Goal: Find contact information: Find contact information

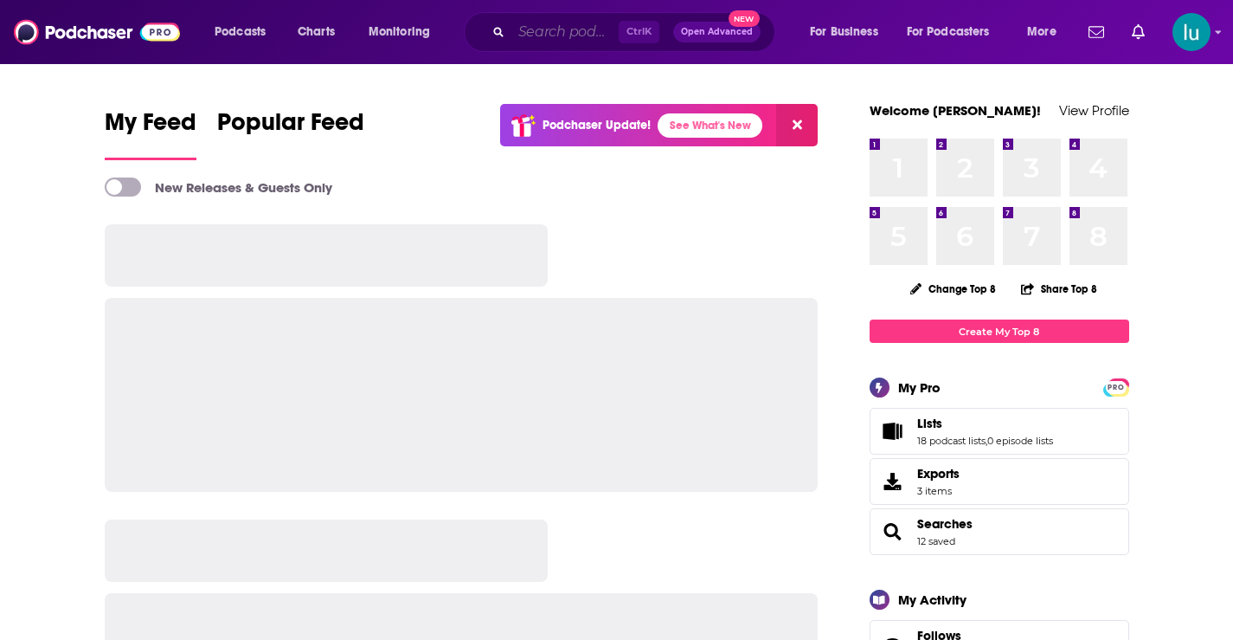
click at [522, 32] on input "Search podcasts, credits, & more..." at bounding box center [564, 32] width 107 height 28
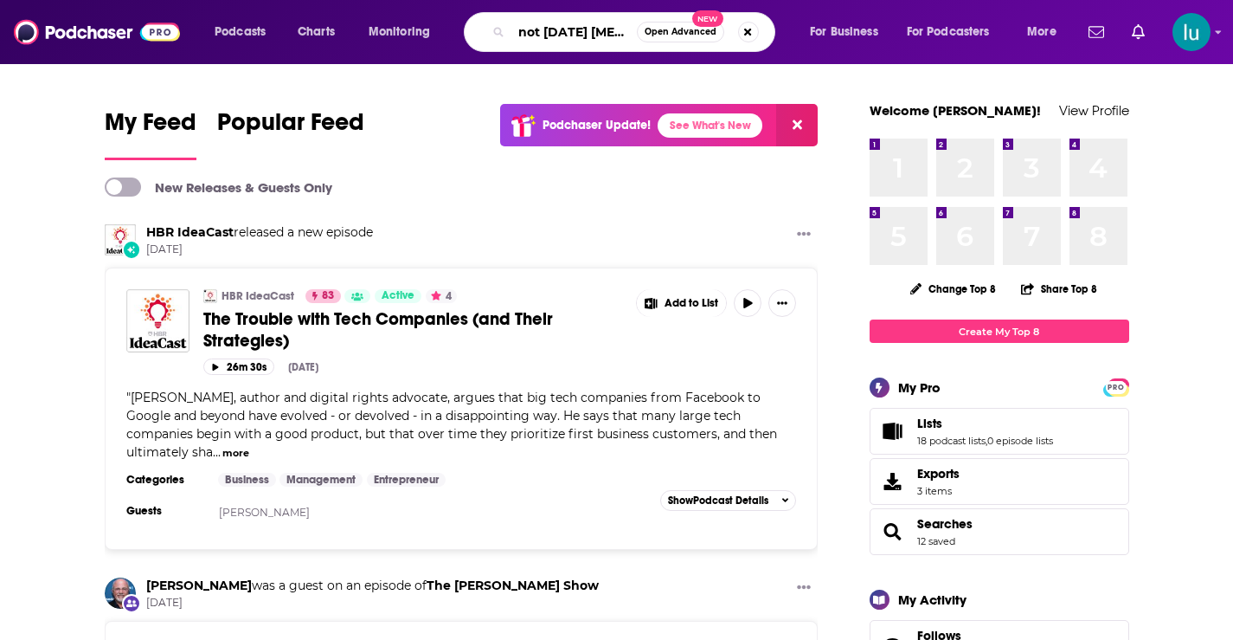
type input "not [DATE] [MEDICAL_DATA]"
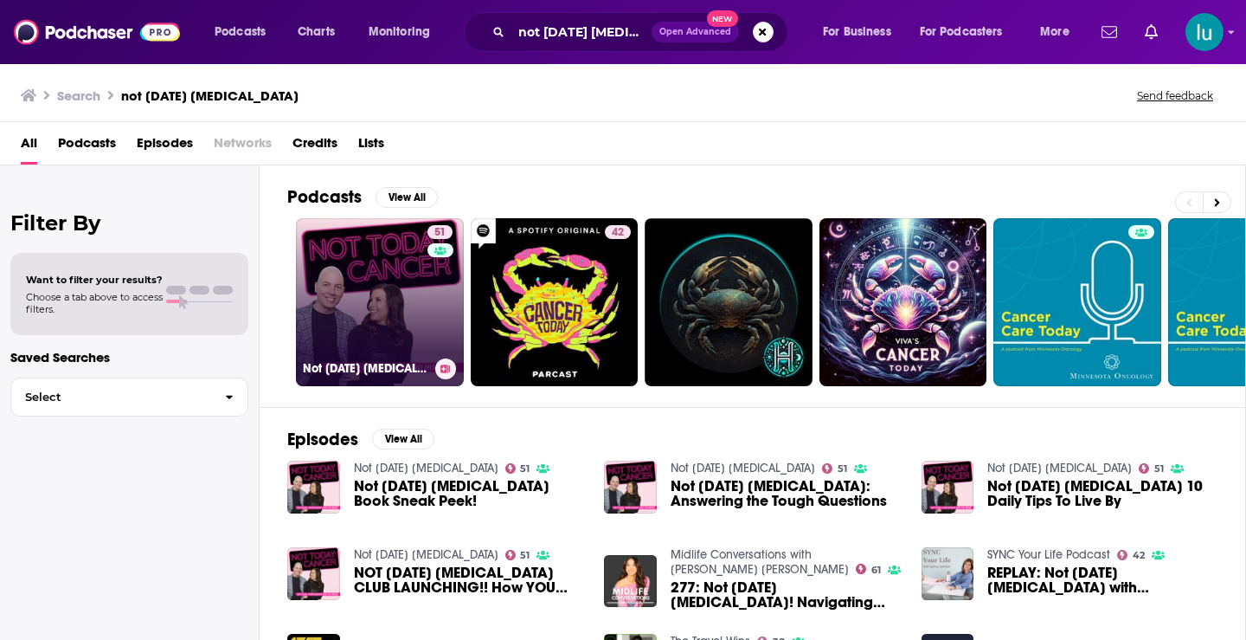
click at [374, 302] on link "51 Not [DATE] [MEDICAL_DATA]" at bounding box center [380, 302] width 168 height 168
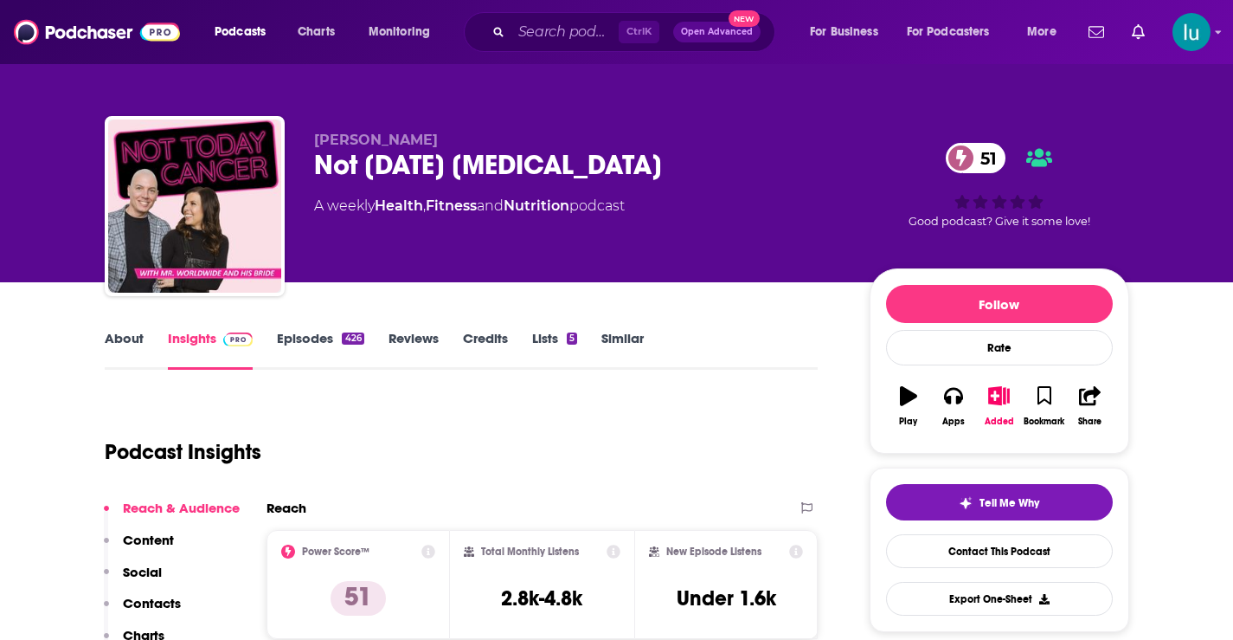
click at [113, 335] on link "About" at bounding box center [124, 350] width 39 height 40
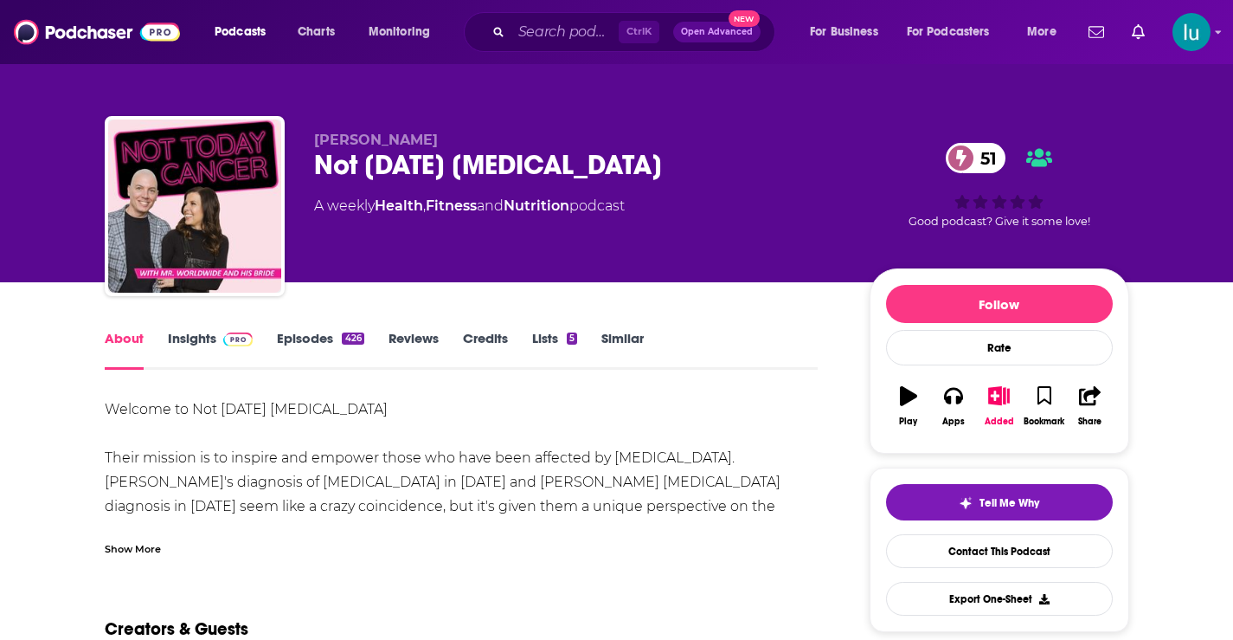
click at [193, 338] on link "Insights" at bounding box center [211, 350] width 86 height 40
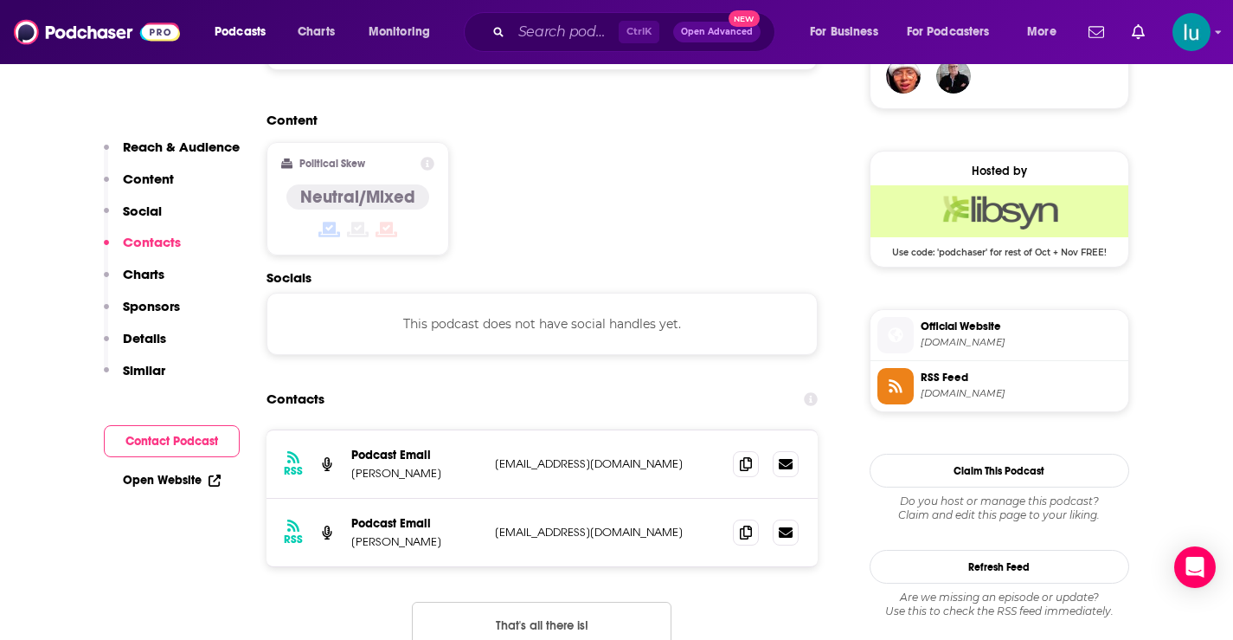
scroll to position [1370, 0]
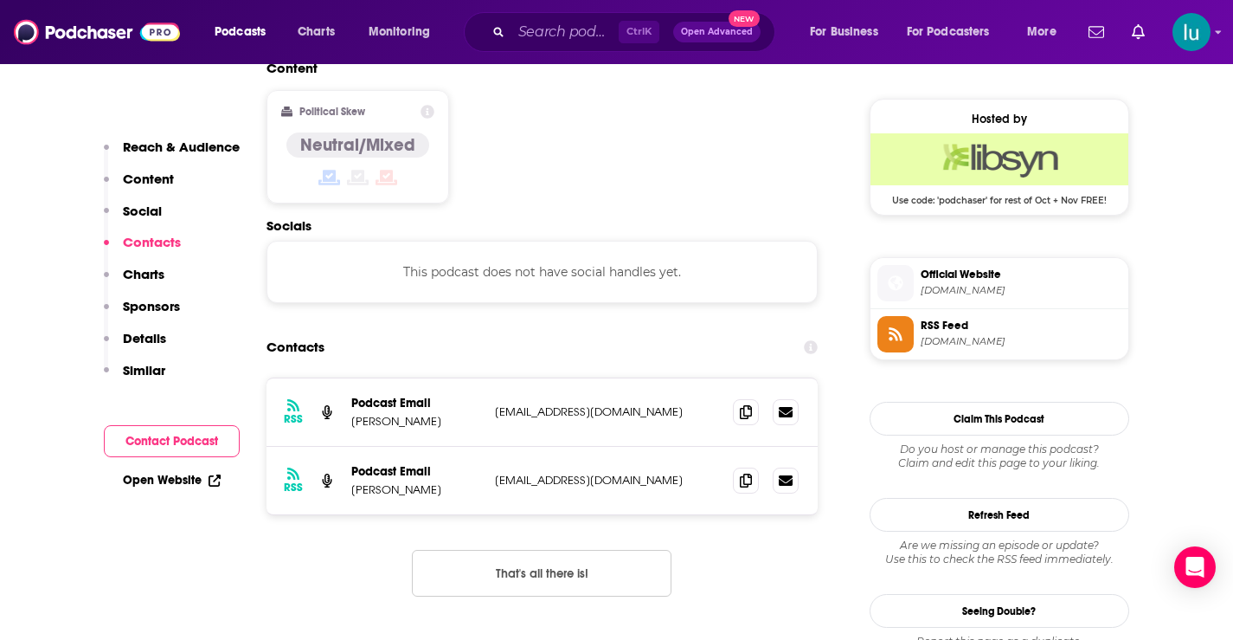
drag, startPoint x: 662, startPoint y: 342, endPoint x: 508, endPoint y: 352, distance: 154.4
click at [486, 378] on div "RSS Podcast Email [PERSON_NAME] [EMAIL_ADDRESS][DOMAIN_NAME] [PERSON_NAME][EMAI…" at bounding box center [543, 412] width 552 height 68
copy div "[EMAIL_ADDRESS][DOMAIN_NAME]"
click at [242, 27] on span "Podcasts" at bounding box center [240, 32] width 51 height 24
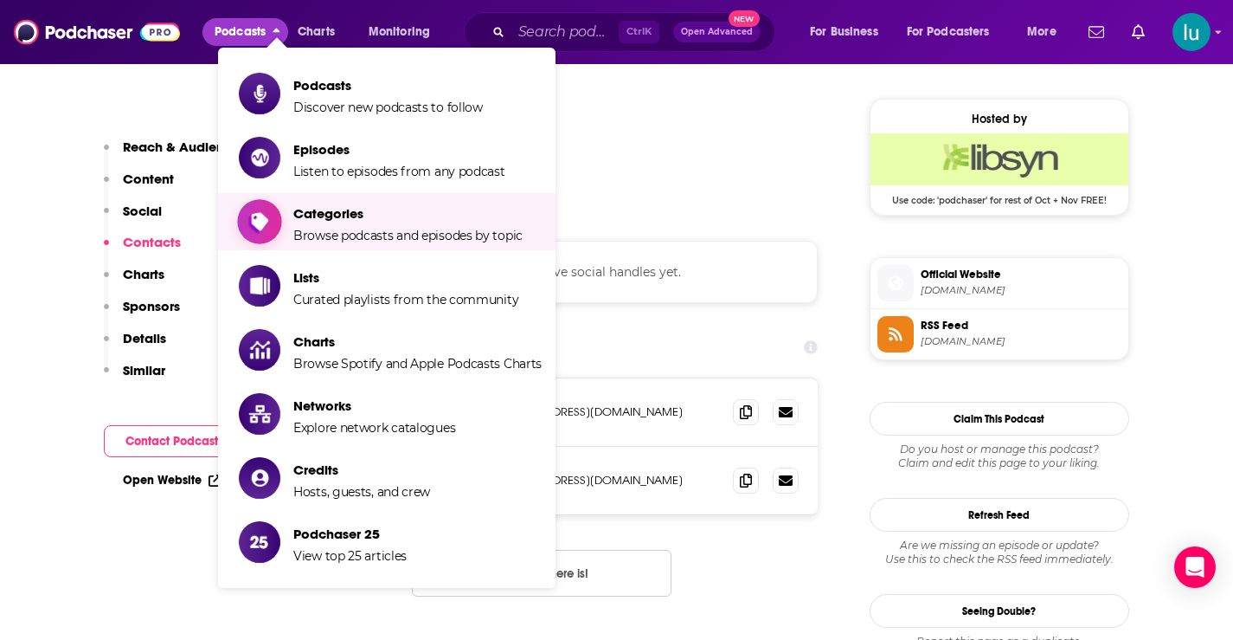
click at [355, 221] on span "Categories" at bounding box center [407, 213] width 229 height 16
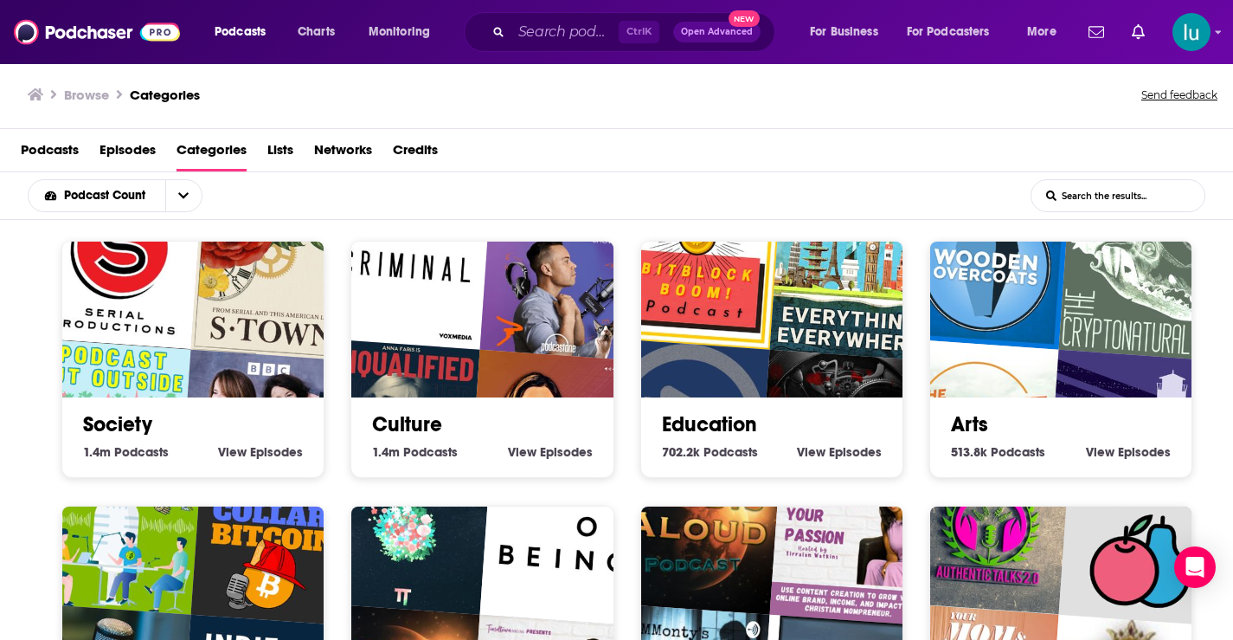
scroll to position [3, 0]
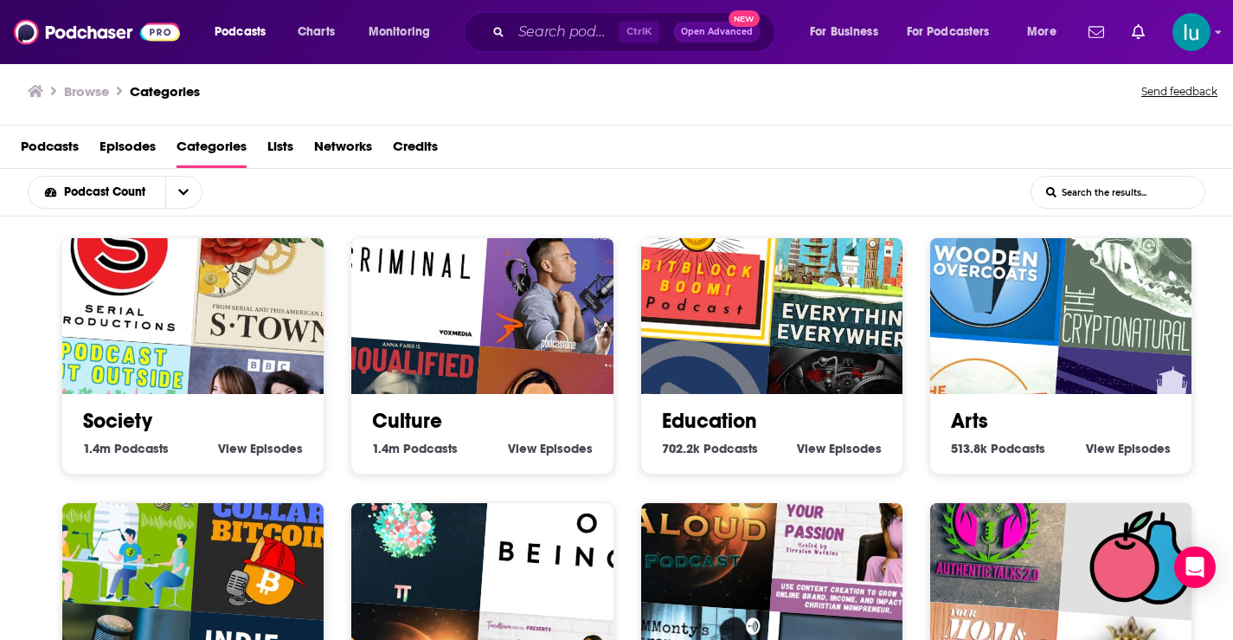
click at [68, 458] on div "Society 1.4m Society Podcasts View Society Episodes" at bounding box center [192, 355] width 263 height 237
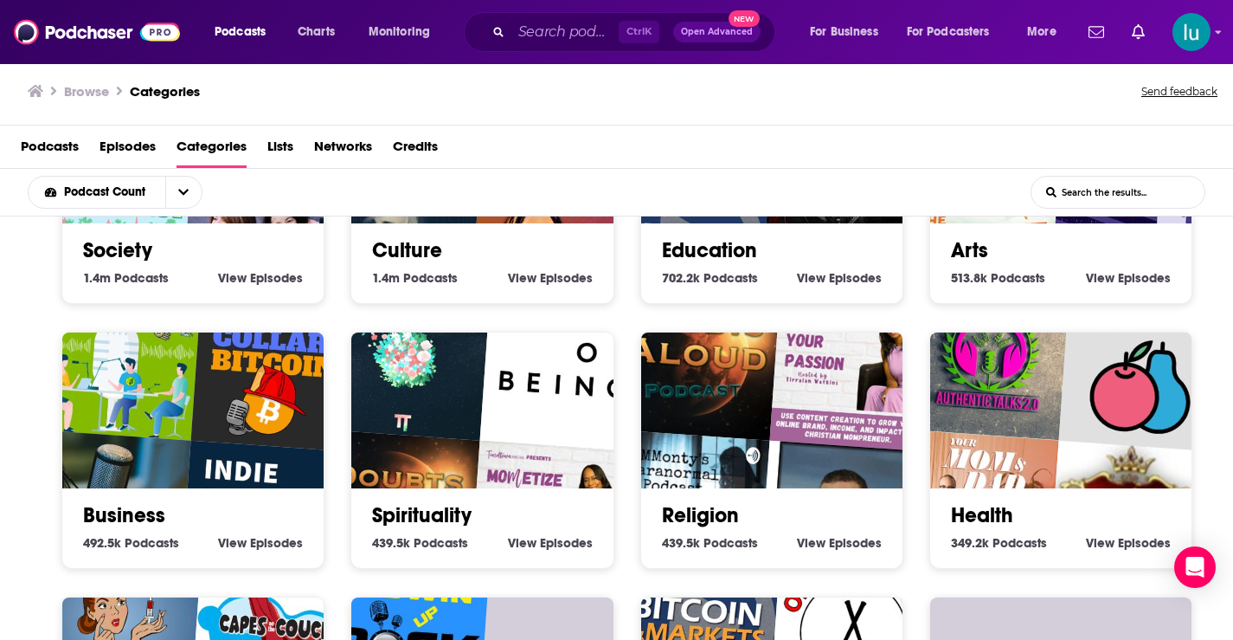
scroll to position [173, 0]
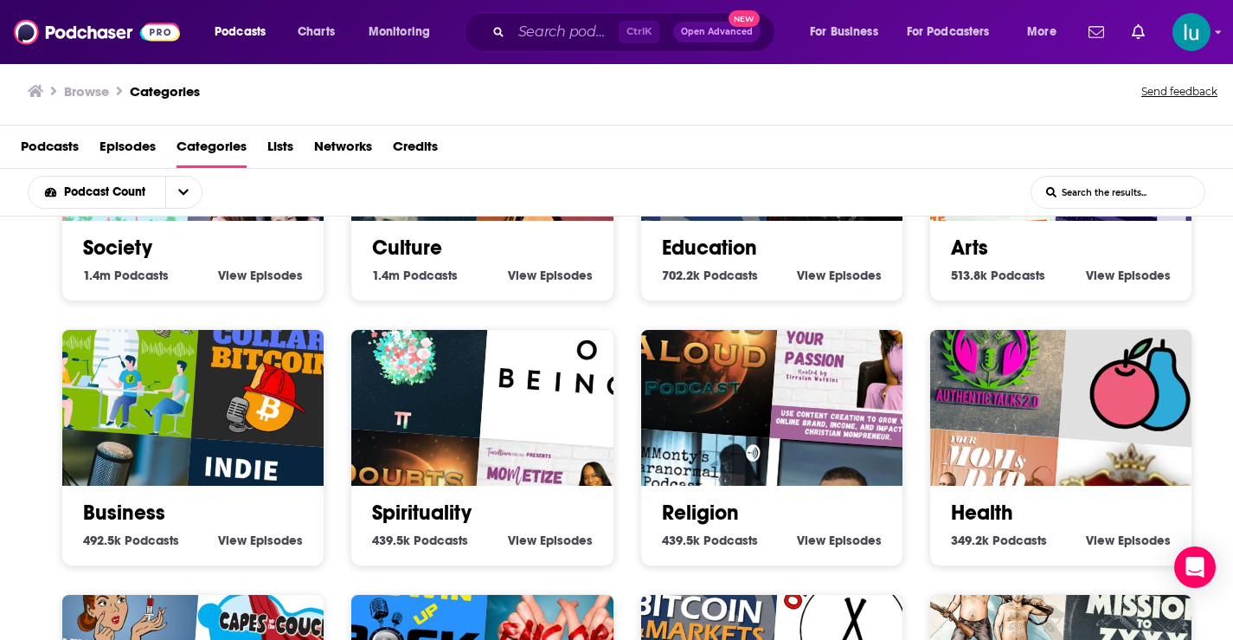
click at [1064, 432] on img "Maintenance Phase" at bounding box center [1142, 365] width 168 height 168
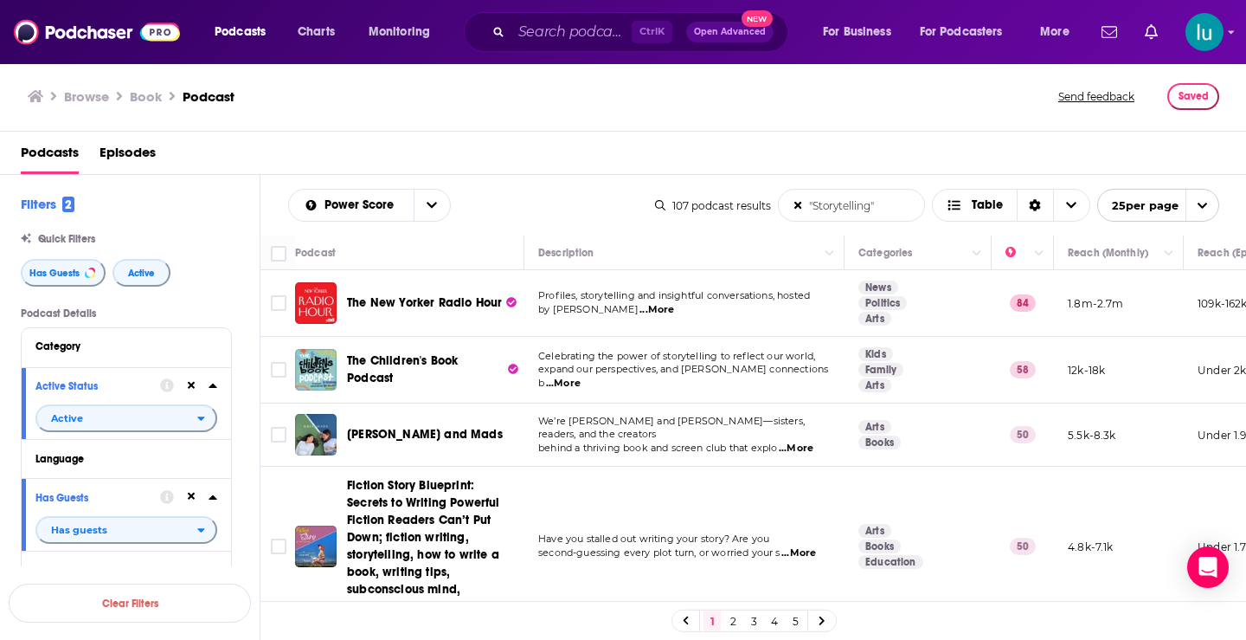
scroll to position [369, 0]
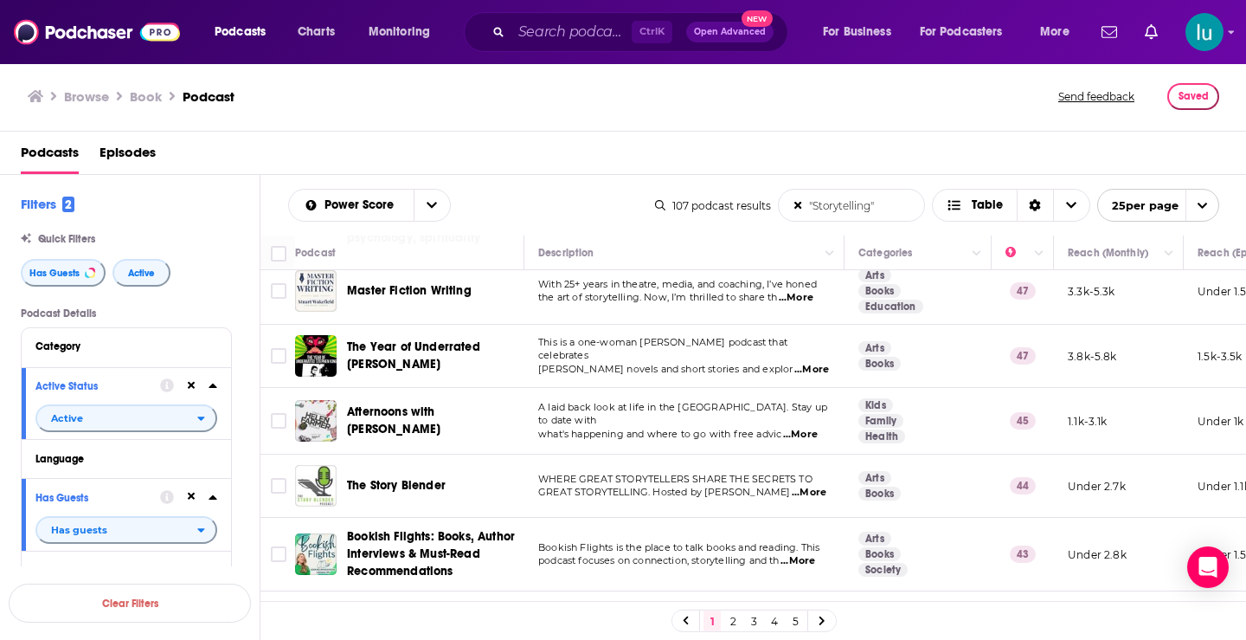
click at [815, 554] on span "...More" at bounding box center [798, 561] width 35 height 14
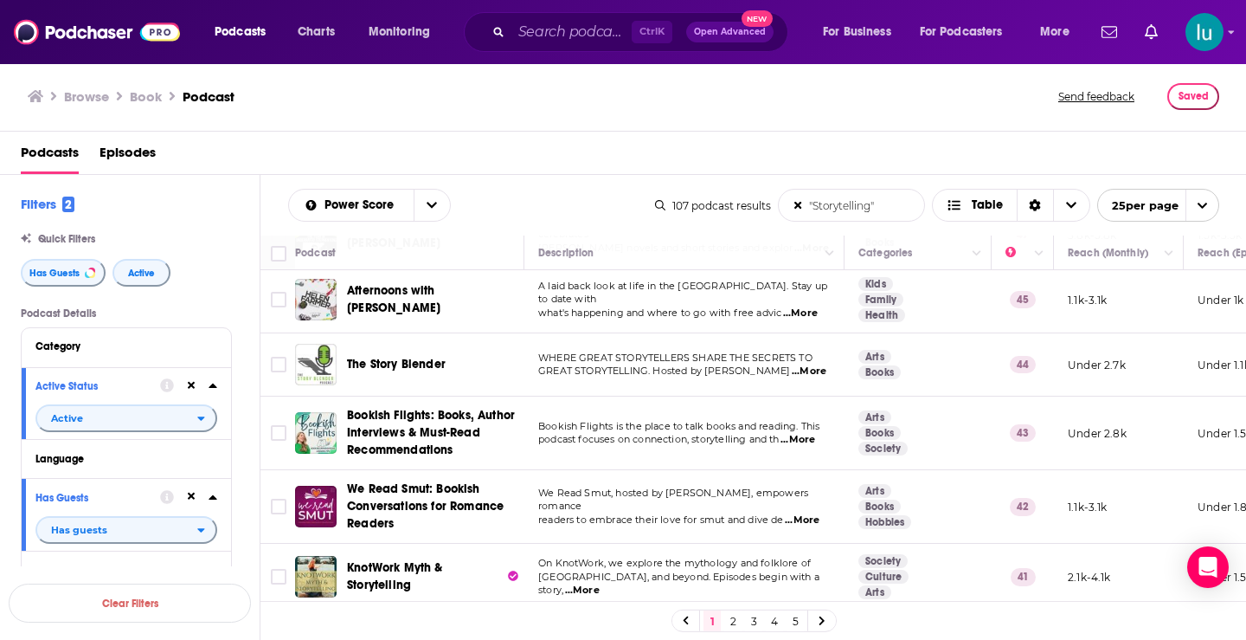
scroll to position [495, 0]
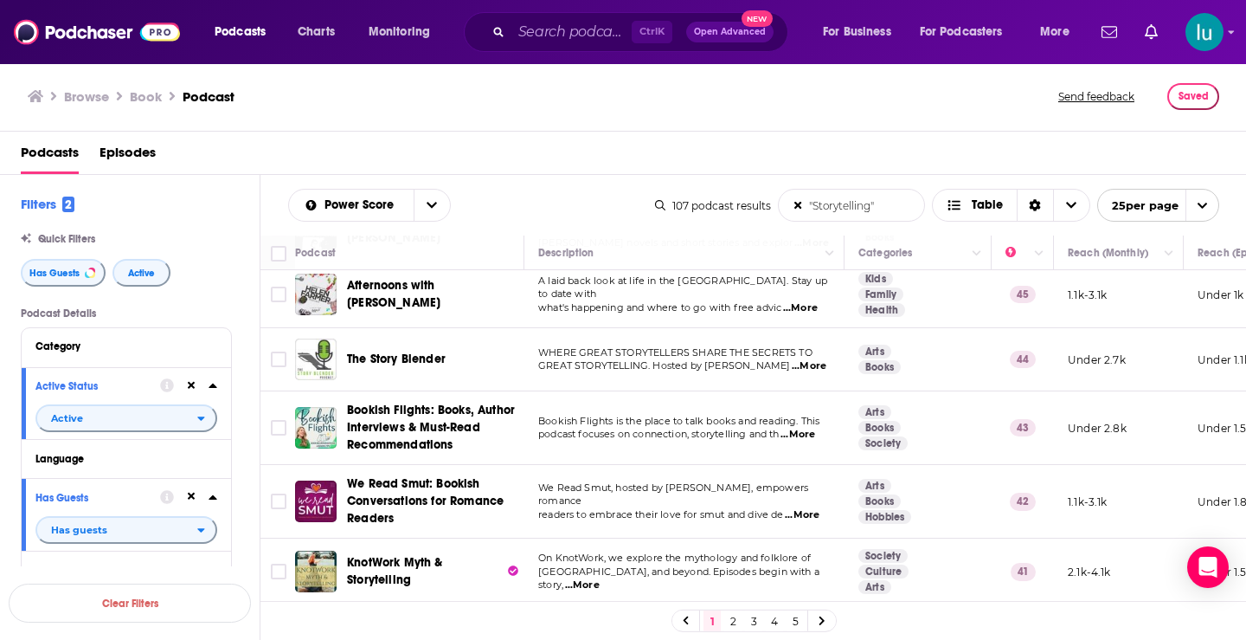
click at [808, 508] on span "...More" at bounding box center [802, 515] width 35 height 14
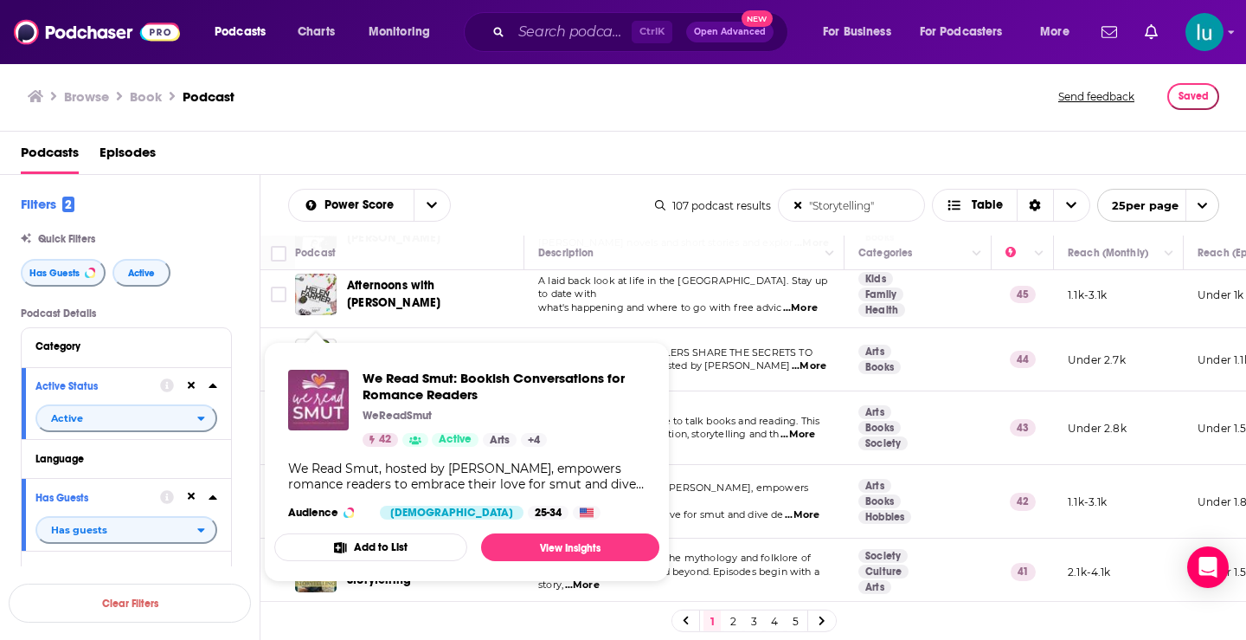
drag, startPoint x: 318, startPoint y: 475, endPoint x: 301, endPoint y: 383, distance: 94.2
click at [602, 603] on div "1 2 3 4 5" at bounding box center [754, 620] width 987 height 39
click at [419, 588] on td "KnotWork Myth & Storytelling" at bounding box center [409, 571] width 229 height 67
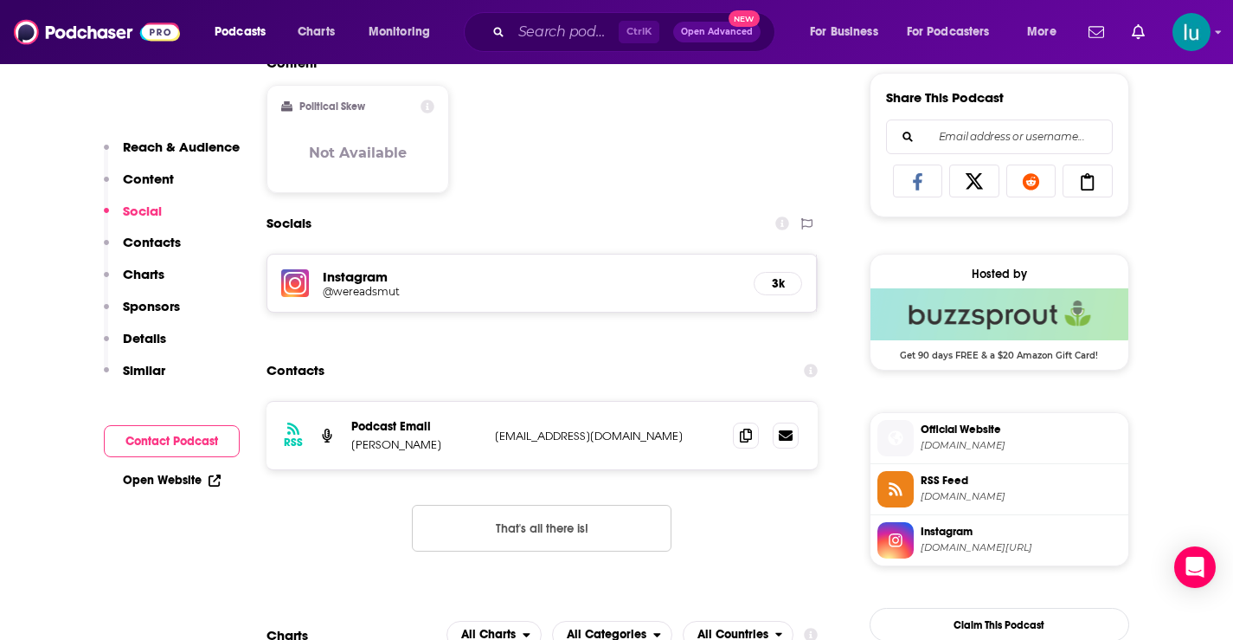
scroll to position [1090, 0]
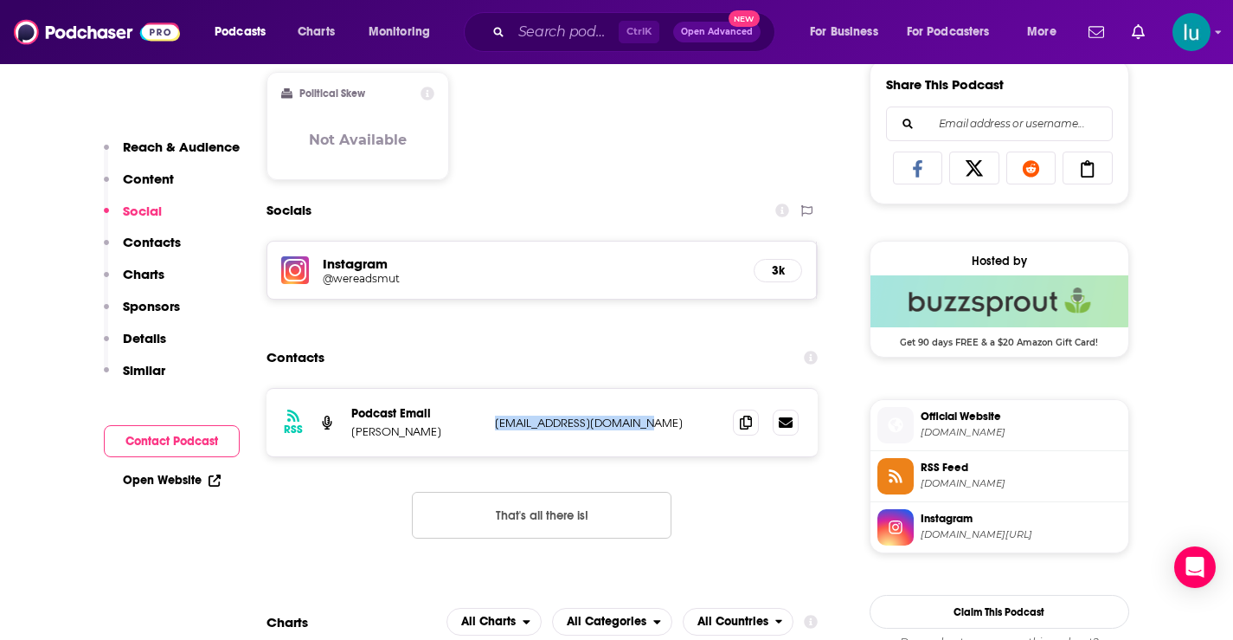
drag, startPoint x: 634, startPoint y: 421, endPoint x: 495, endPoint y: 428, distance: 139.5
click at [495, 428] on p "alesiag@alesiagalati.com" at bounding box center [607, 422] width 225 height 15
copy p "alesiag@alesiagalati.com"
